Goal: Communication & Community: Answer question/provide support

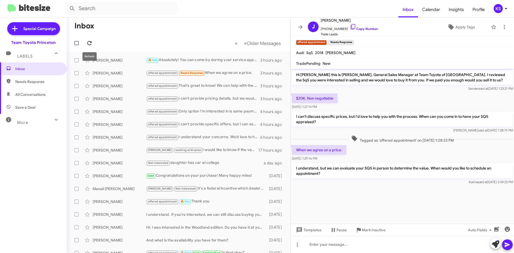
click at [90, 41] on icon at bounding box center [89, 43] width 4 height 4
click at [495, 7] on div "KS" at bounding box center [498, 8] width 9 height 9
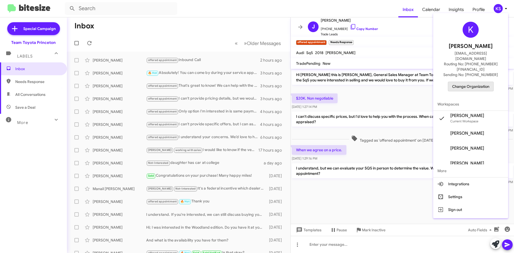
click at [477, 82] on span "Change Organization" at bounding box center [470, 86] width 37 height 9
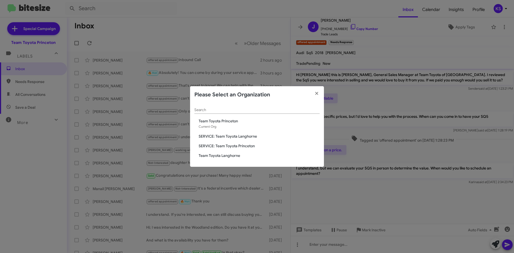
click at [233, 156] on span "Team Toyota Langhorne" at bounding box center [259, 155] width 121 height 5
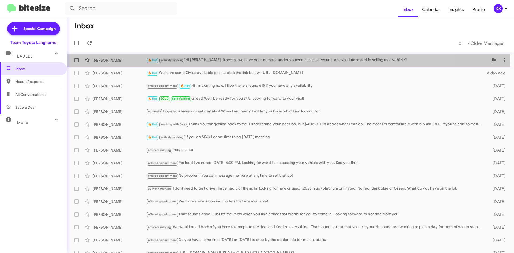
click at [244, 63] on div "🔥 Hot actively working HI [PERSON_NAME], it seems we have your number under som…" at bounding box center [317, 60] width 342 height 6
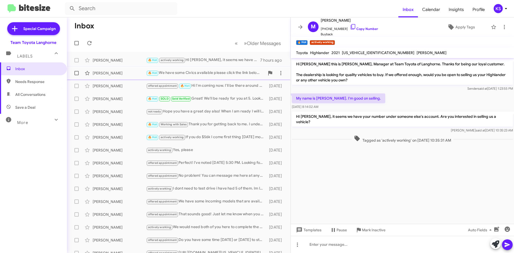
click at [184, 77] on div "[PERSON_NAME] 🔥 Hot We have some Civics available please click the link below: …" at bounding box center [178, 73] width 215 height 11
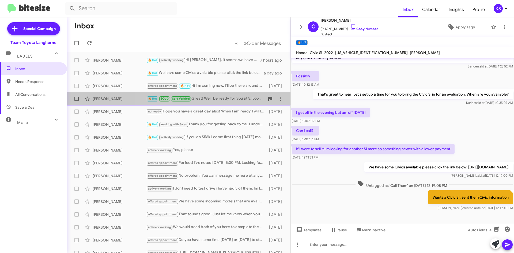
click at [231, 98] on div "🔥 Hot SOLD Sold Verified Great! We'll be ready for you at 5. Looking forward to…" at bounding box center [205, 99] width 119 height 6
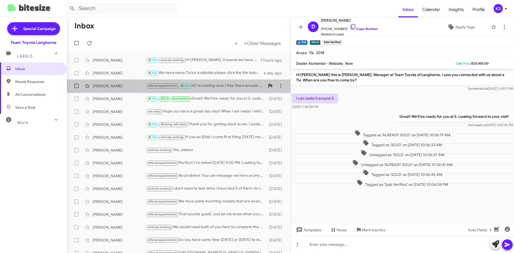
click at [225, 89] on div "offered appointment 🔥 Hot Hi I'm coming now. I'll be there around 615 if you ha…" at bounding box center [205, 86] width 119 height 6
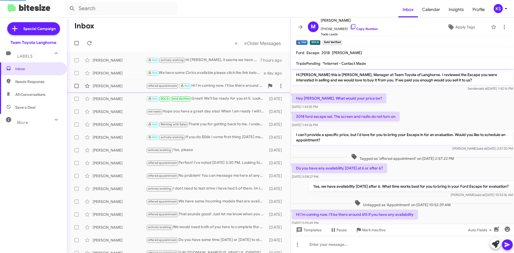
scroll to position [26, 0]
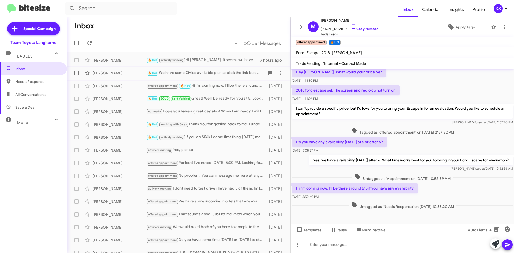
click at [226, 74] on div "🔥 Hot We have some Civics available please click the link below: [URL][DOMAIN_N…" at bounding box center [205, 73] width 119 height 6
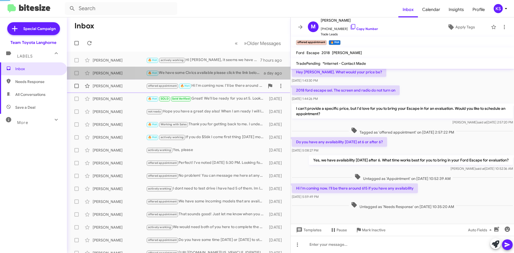
scroll to position [28, 0]
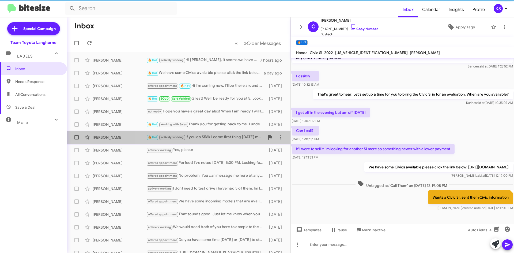
click at [219, 135] on div "🔥 Hot actively working If you do $56k I come first thing [DATE] morning." at bounding box center [205, 137] width 119 height 6
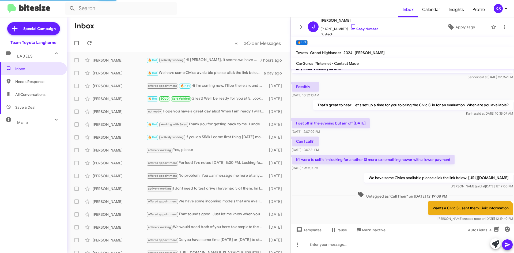
scroll to position [143, 0]
